Goal: Transaction & Acquisition: Purchase product/service

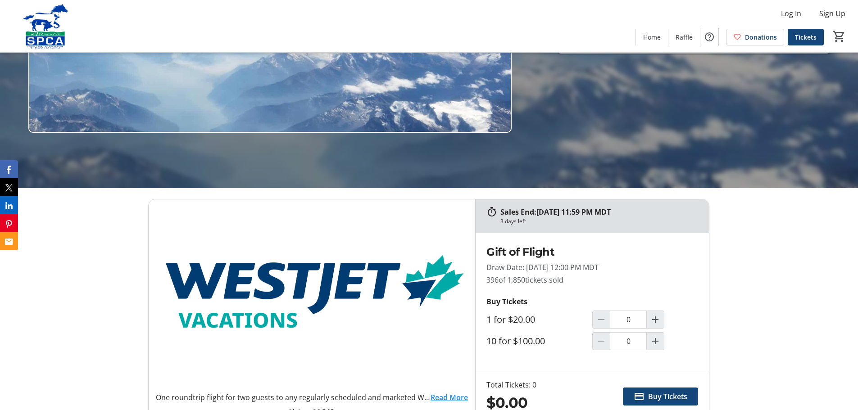
scroll to position [315, 0]
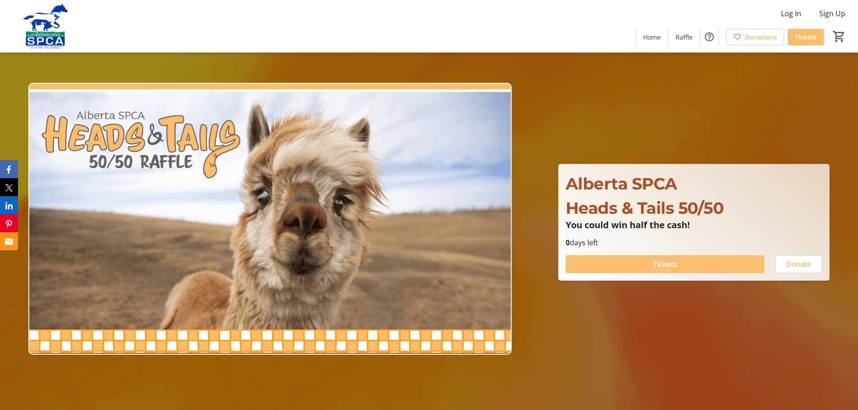
click at [704, 262] on span at bounding box center [665, 265] width 199 height 22
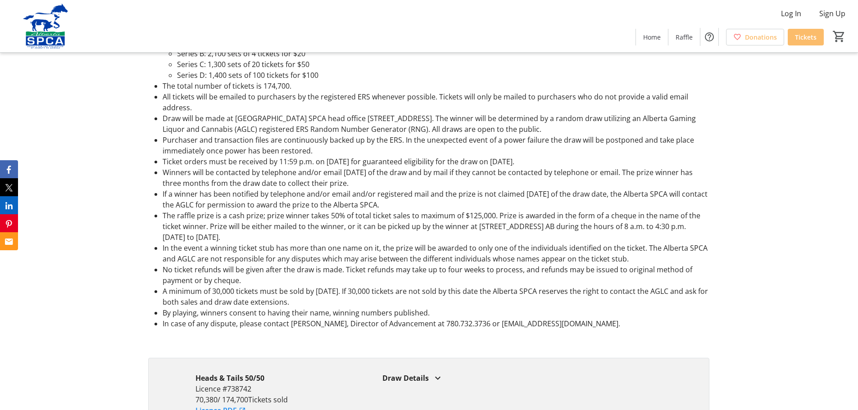
scroll to position [1441, 0]
